Goal: Check status

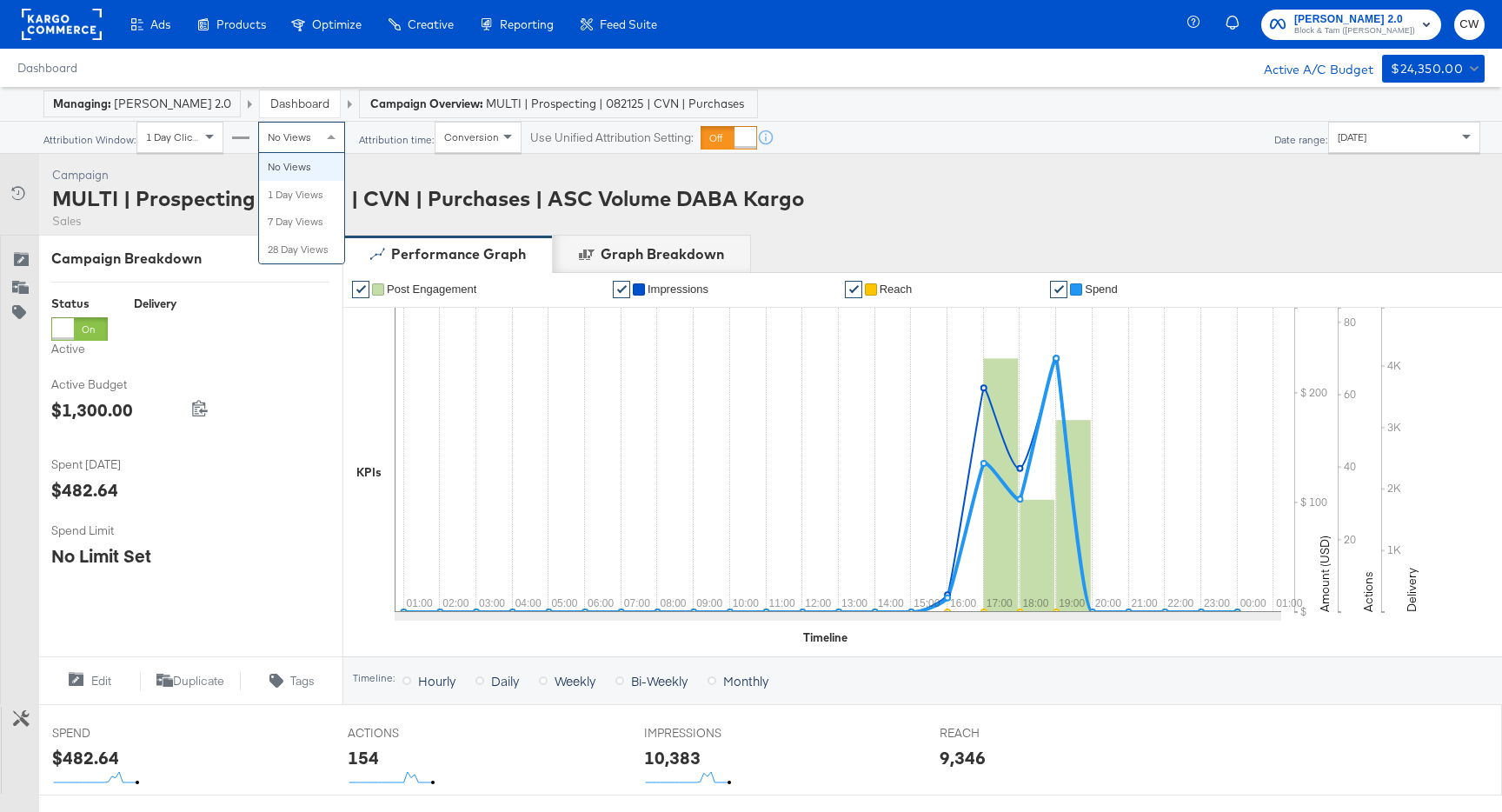
click at [287, 144] on span "No Views" at bounding box center [289, 137] width 43 height 13
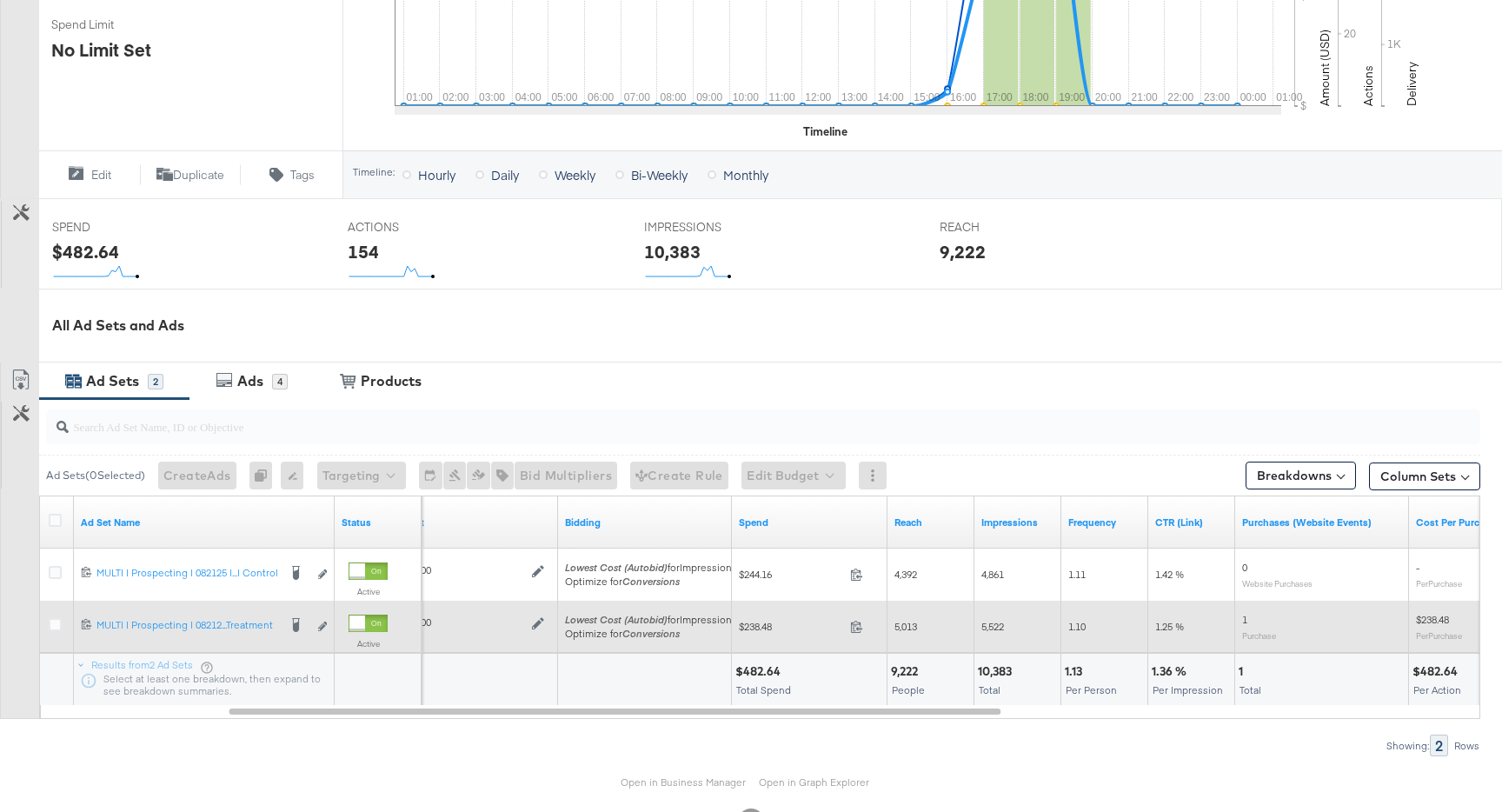
scroll to position [504, 0]
